Goal: Task Accomplishment & Management: Use online tool/utility

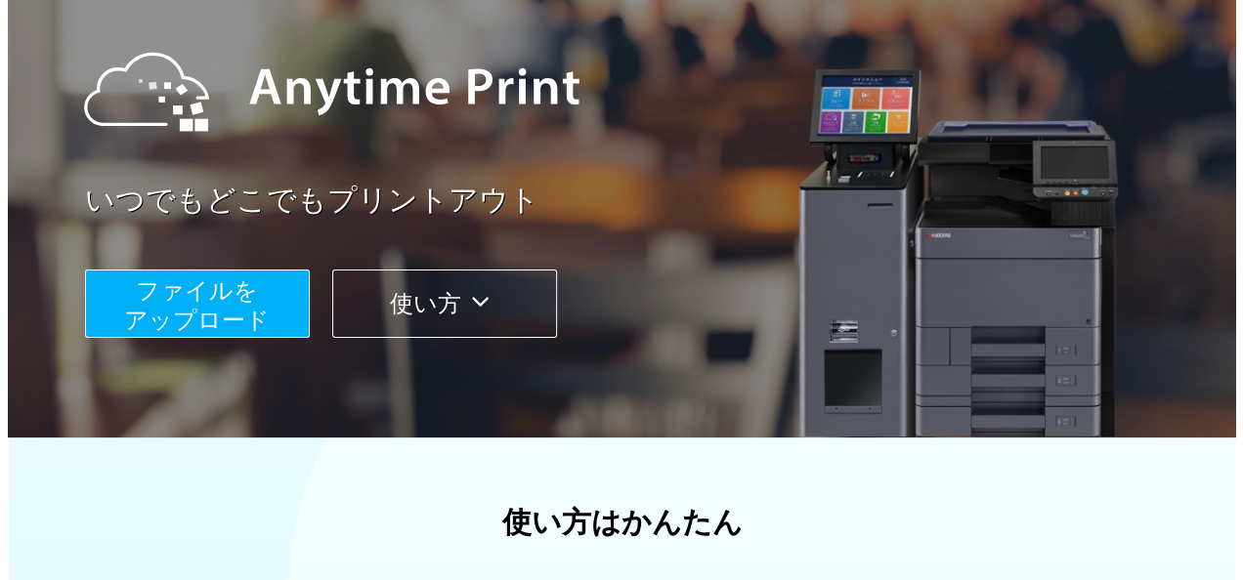
scroll to position [195, 0]
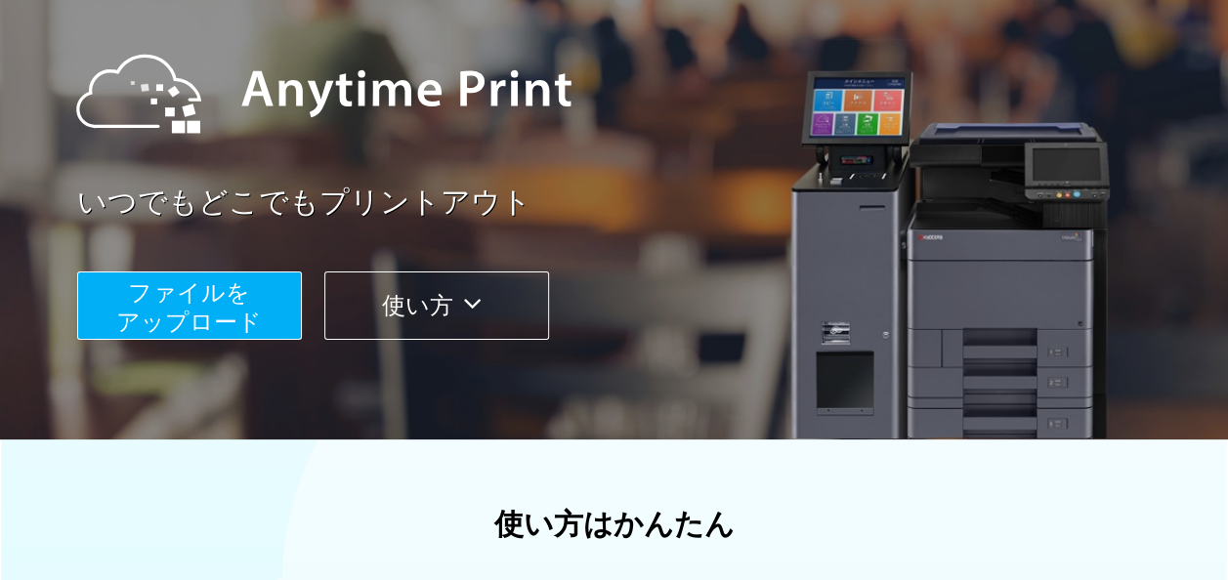
click at [236, 312] on span "ファイルを ​​アップロード" at bounding box center [189, 307] width 146 height 56
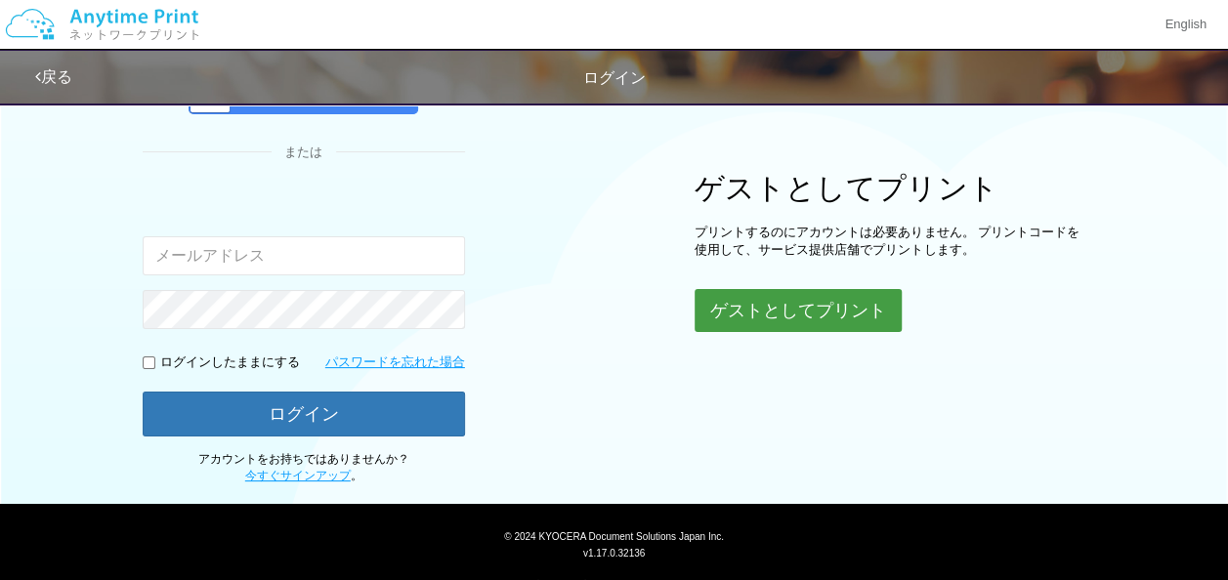
click at [803, 324] on button "ゲストとしてプリント" at bounding box center [798, 310] width 207 height 43
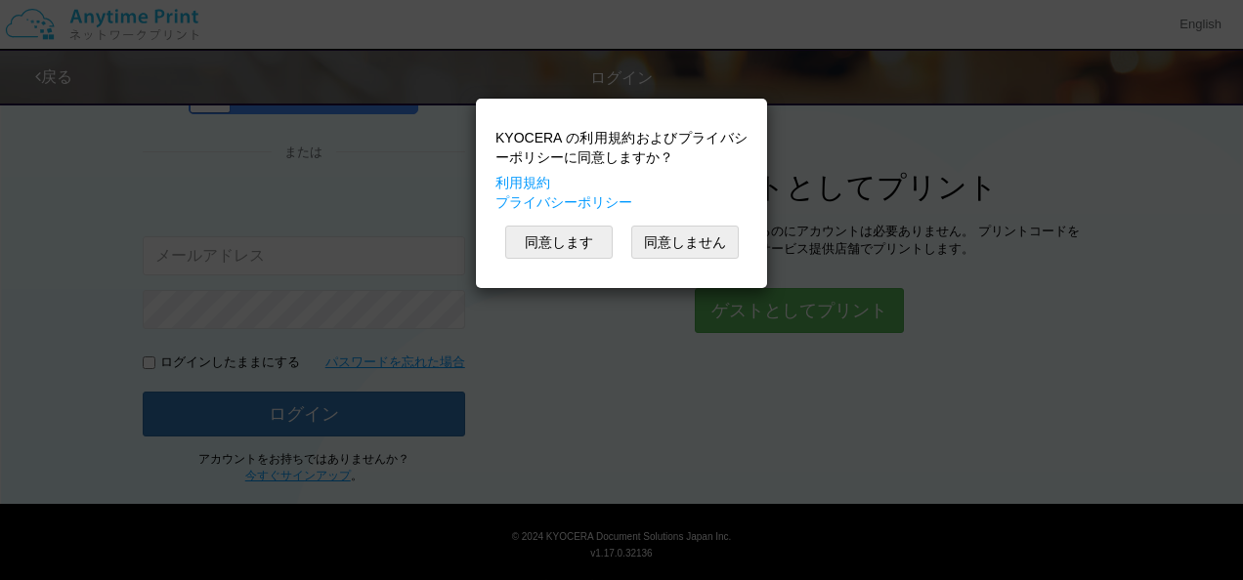
click at [737, 314] on div "KYOCERA の利用規約およびプライバシーポリシーに同意しますか？ 利用規約 プライバシーポリシー 同意します 同意しません" at bounding box center [621, 290] width 1243 height 580
click at [564, 247] on button "同意します" at bounding box center [558, 242] width 107 height 33
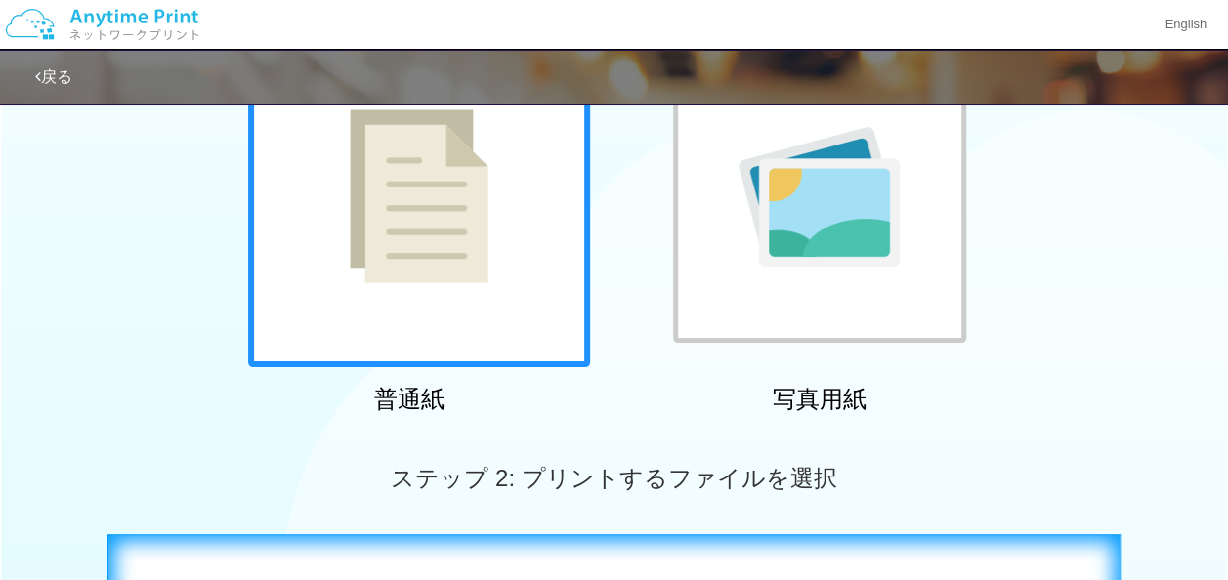
scroll to position [606, 0]
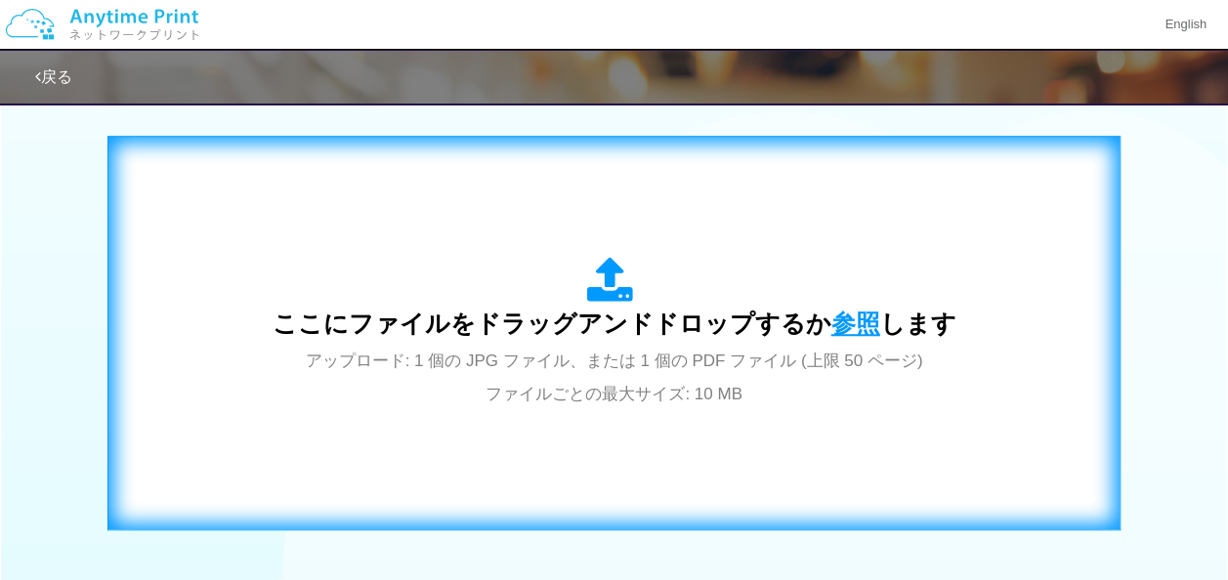
click at [856, 321] on span "参照" at bounding box center [856, 323] width 49 height 27
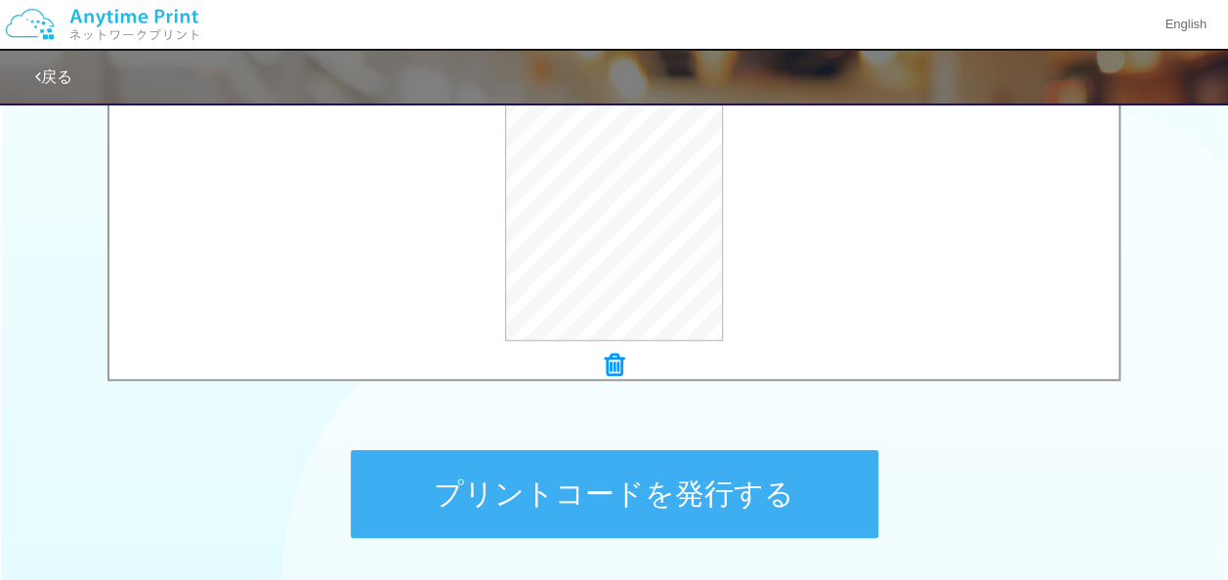
scroll to position [899, 0]
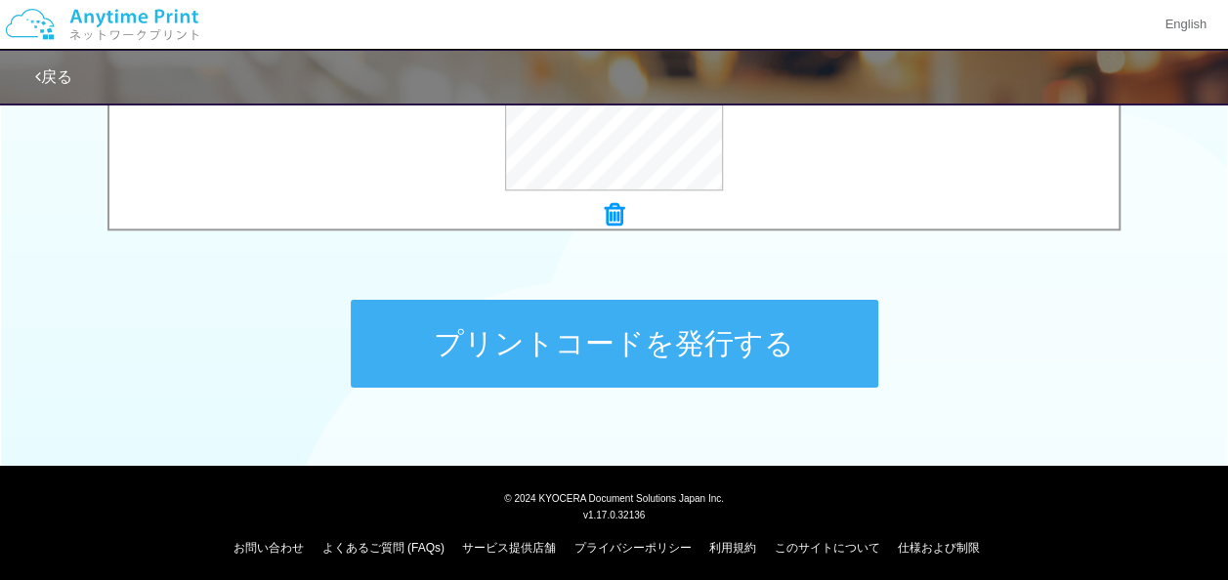
click at [638, 355] on button "プリントコードを発行する" at bounding box center [615, 344] width 528 height 88
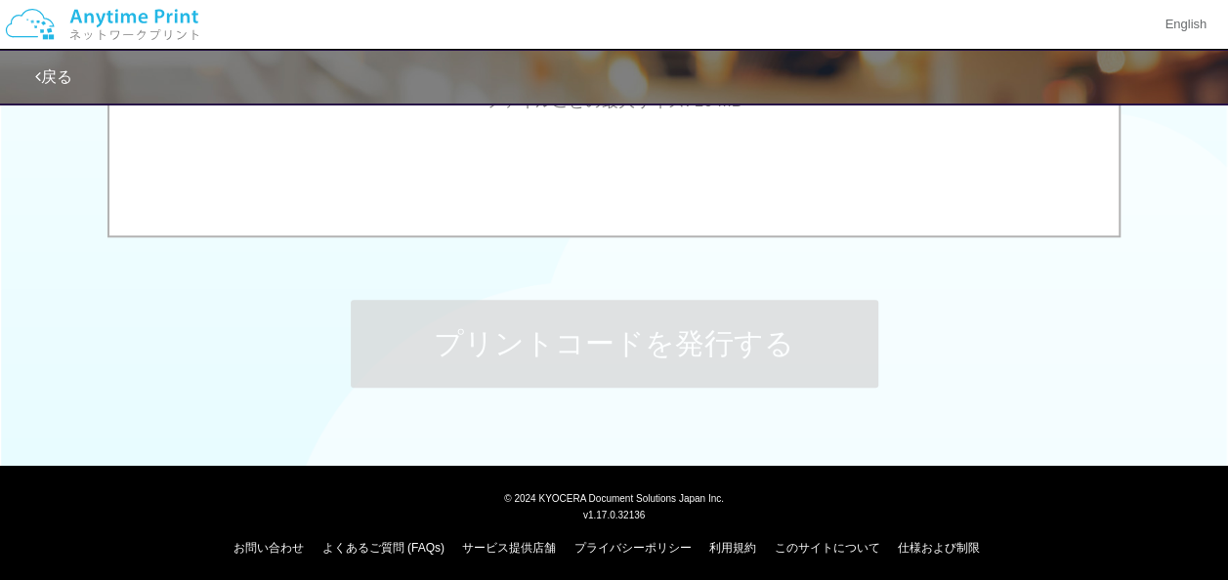
scroll to position [0, 0]
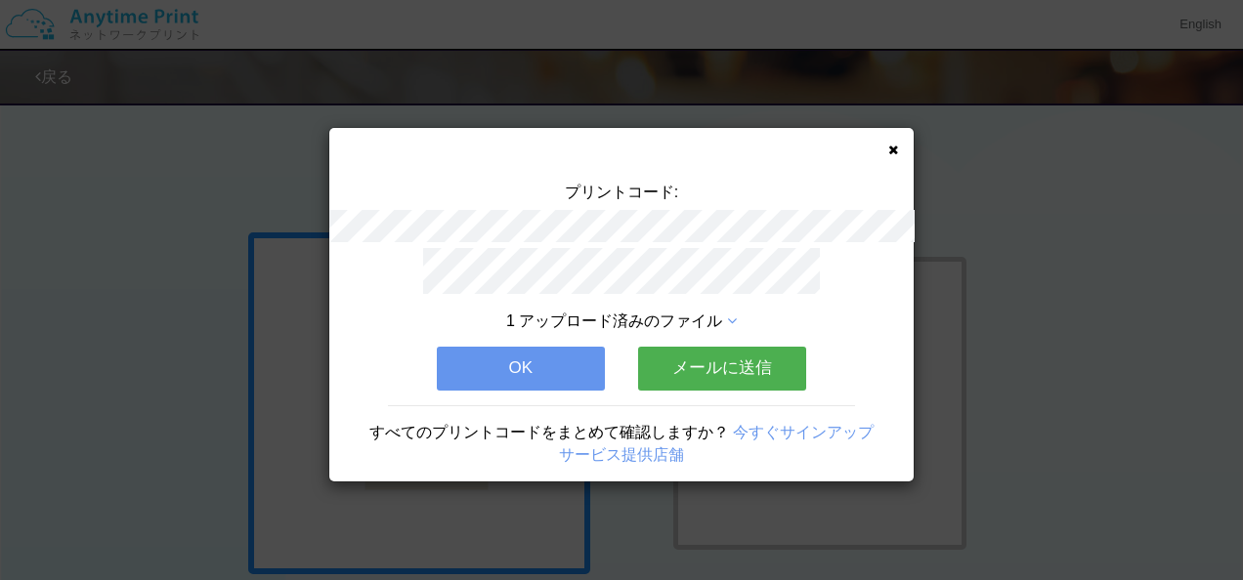
click at [889, 152] on icon at bounding box center [893, 150] width 10 height 13
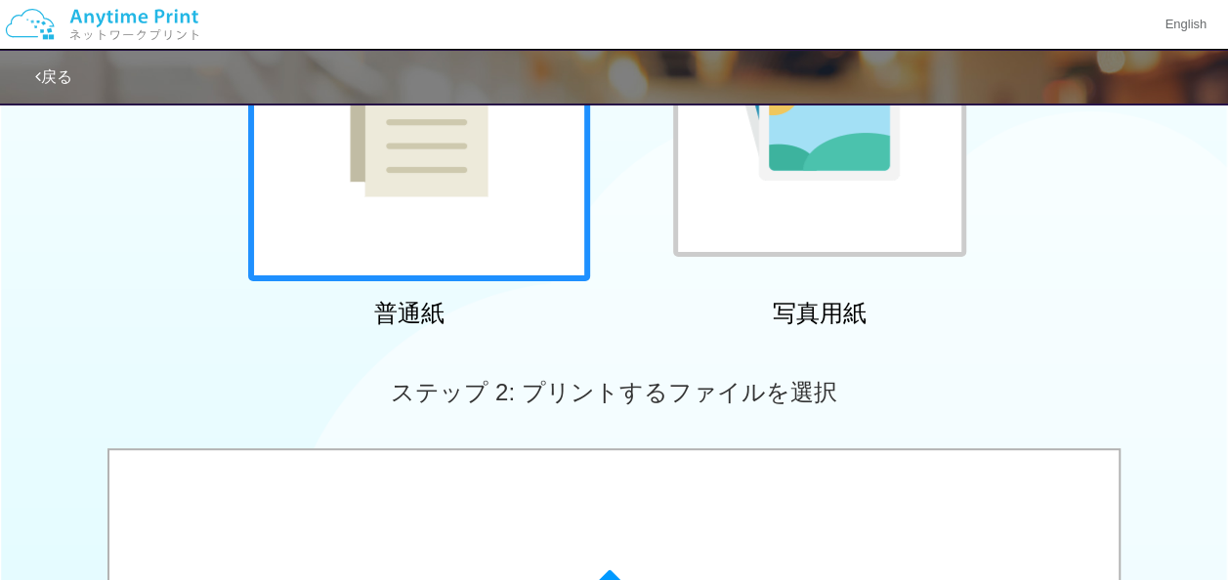
scroll to position [586, 0]
